Goal: Communication & Community: Answer question/provide support

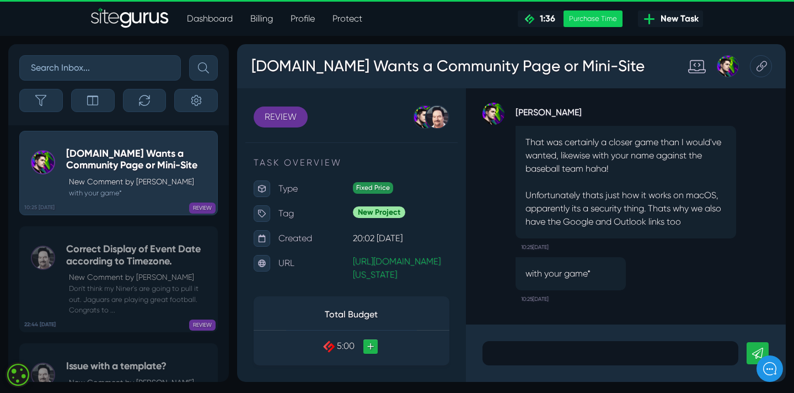
click at [536, 350] on p at bounding box center [610, 352] width 239 height 13
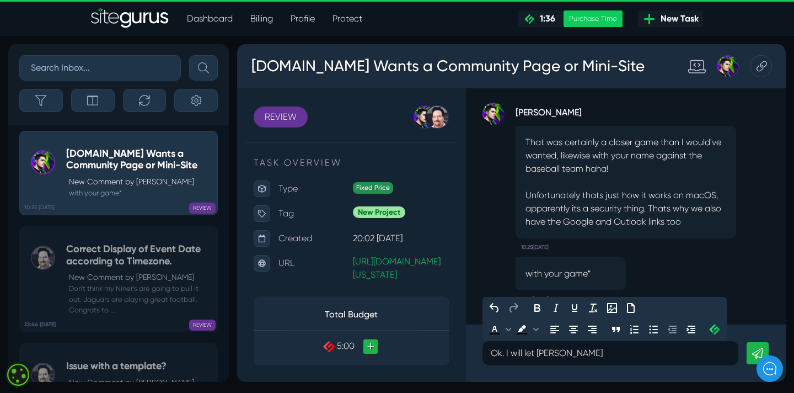
click at [493, 244] on div "[PERSON_NAME] That was certainly a closer game than I would've wanted, likewise…" at bounding box center [626, 173] width 287 height 165
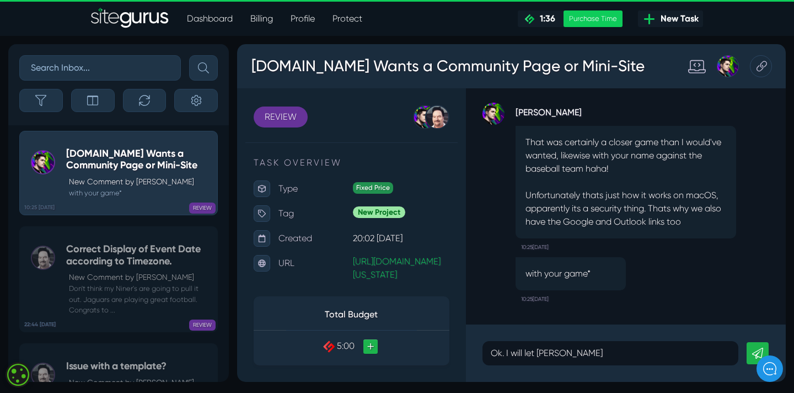
click at [571, 359] on p "Ok. I will let [PERSON_NAME]" at bounding box center [610, 352] width 239 height 13
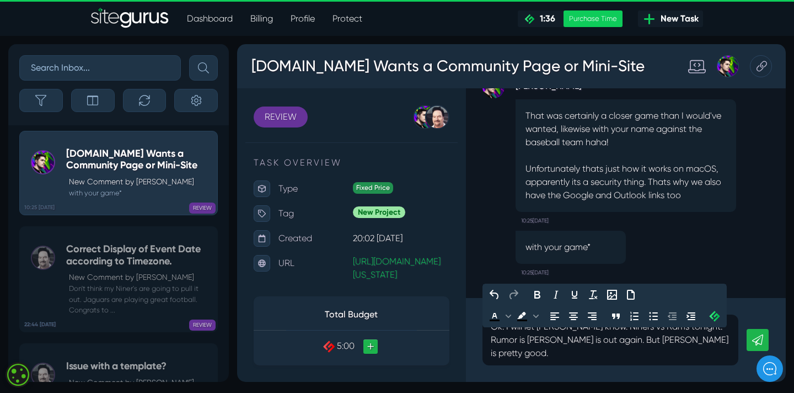
click at [766, 346] on link at bounding box center [758, 340] width 22 height 22
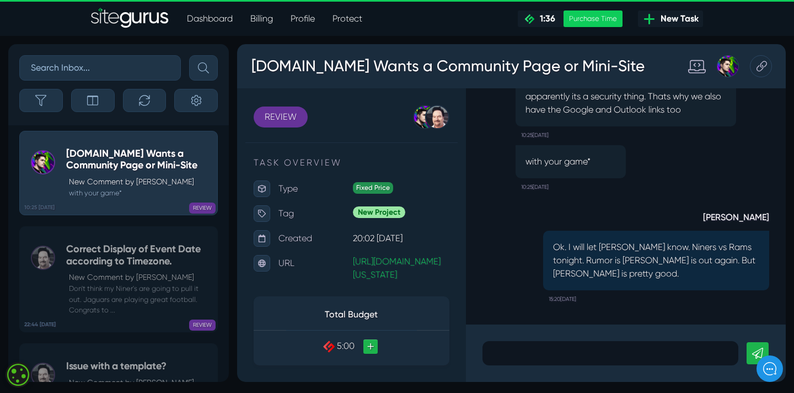
click at [530, 217] on div "[PERSON_NAME] Ok. I will let [PERSON_NAME] know. Niners vs Rams tonight. Rumor …" at bounding box center [626, 252] width 287 height 112
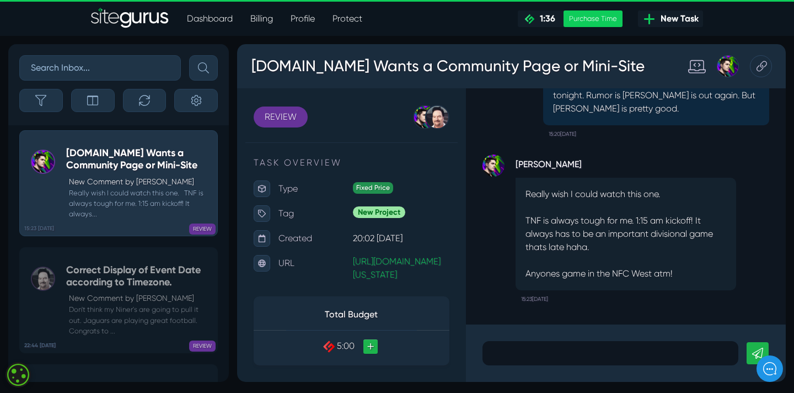
click at [499, 356] on p at bounding box center [610, 352] width 239 height 13
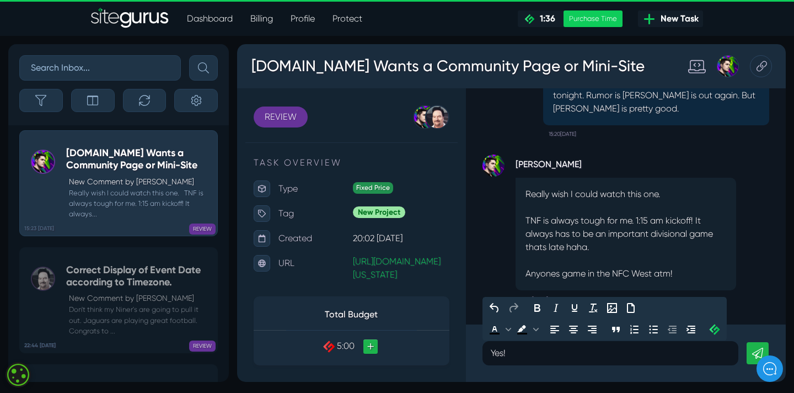
click at [756, 348] on icon at bounding box center [758, 353] width 11 height 11
